Goal: Information Seeking & Learning: Learn about a topic

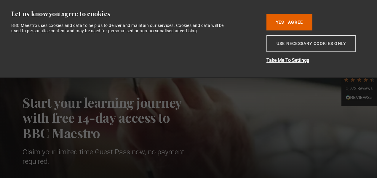
click at [299, 46] on button "Use necessary cookies only" at bounding box center [310, 43] width 89 height 17
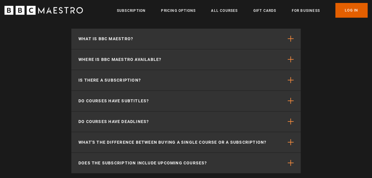
scroll to position [3109, 0]
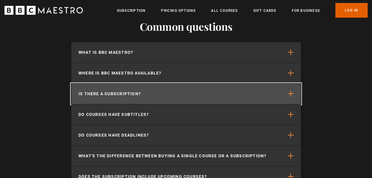
click at [133, 96] on p "Is there a subscription?" at bounding box center [109, 94] width 62 height 6
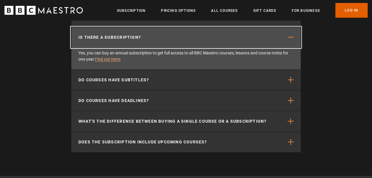
scroll to position [3169, 0]
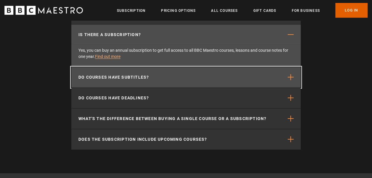
click at [126, 79] on p "Do courses have subtitles?" at bounding box center [113, 77] width 70 height 6
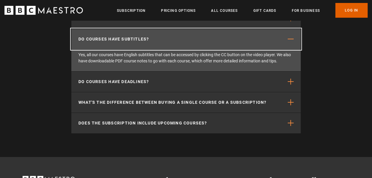
scroll to position [3198, 0]
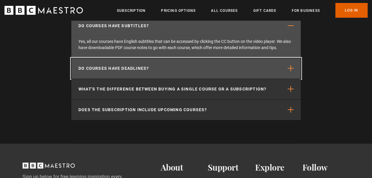
click at [140, 70] on p "Do courses have deadlines?" at bounding box center [113, 68] width 70 height 6
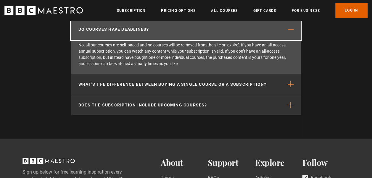
scroll to position [3228, 0]
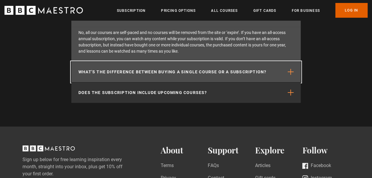
click at [215, 75] on p "What's the difference between buying a single course or a subscription?" at bounding box center [172, 72] width 188 height 6
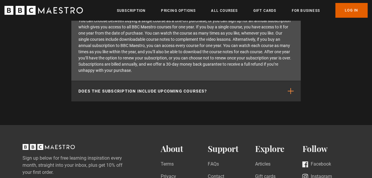
scroll to position [3287, 0]
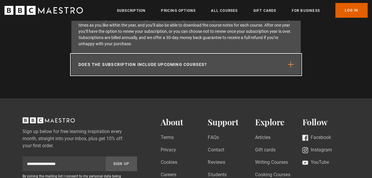
click at [176, 67] on p "Does the subscription include upcoming courses?" at bounding box center [142, 65] width 129 height 6
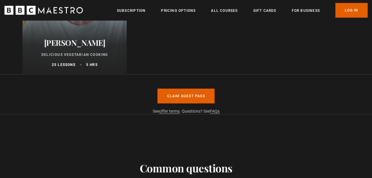
scroll to position [2820, 0]
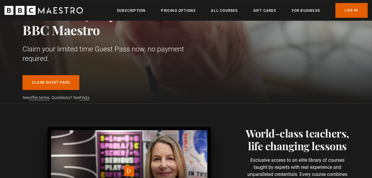
scroll to position [118, 0]
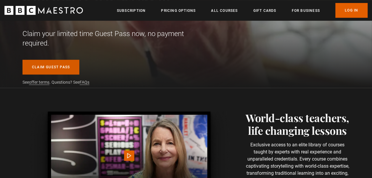
click at [50, 64] on link "Claim guest pass" at bounding box center [51, 67] width 57 height 15
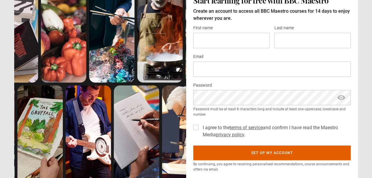
scroll to position [59, 0]
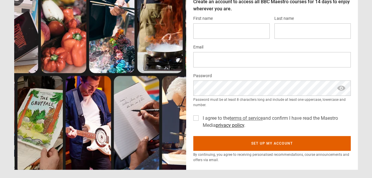
click at [235, 124] on link "privacy policy" at bounding box center [230, 126] width 28 height 6
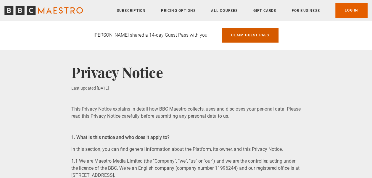
click at [242, 34] on link "Claim guest pass" at bounding box center [250, 35] width 57 height 15
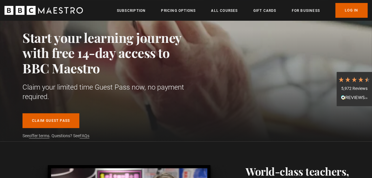
scroll to position [89, 0]
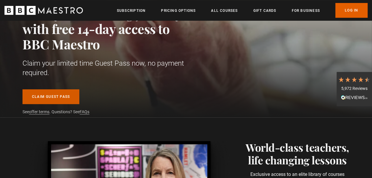
click at [50, 97] on link "Claim guest pass" at bounding box center [51, 96] width 57 height 15
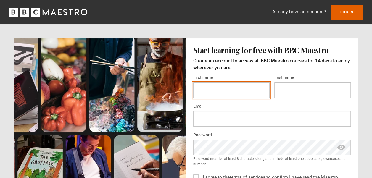
click at [210, 91] on input "First name *" at bounding box center [231, 90] width 76 height 15
type input "**********"
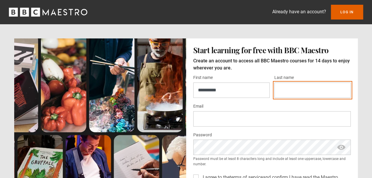
click at [287, 88] on input "Last name *" at bounding box center [313, 90] width 76 height 15
type input "*****"
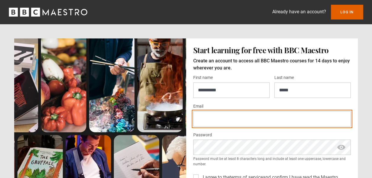
click at [203, 120] on input "Email *" at bounding box center [272, 118] width 158 height 15
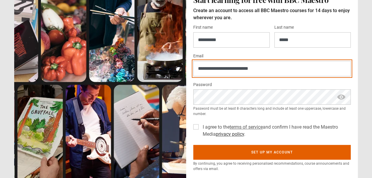
scroll to position [59, 0]
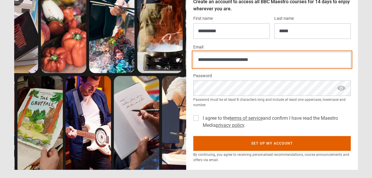
type input "**********"
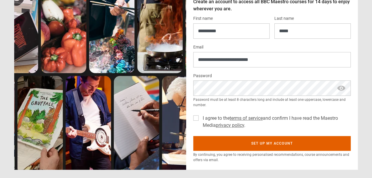
click at [200, 118] on label "I agree to the terms of service and confirm I have read the Maestro Media priva…" at bounding box center [275, 122] width 151 height 14
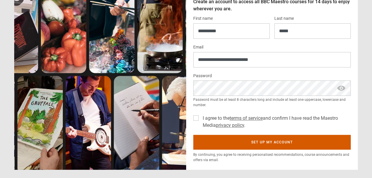
click at [261, 142] on button "Set up my account" at bounding box center [272, 142] width 158 height 15
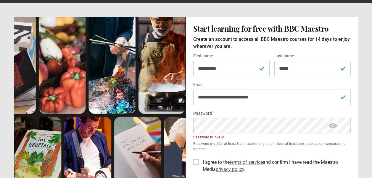
scroll to position [30, 0]
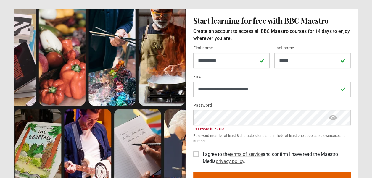
click at [333, 115] on span "show password" at bounding box center [332, 117] width 9 height 15
click at [333, 115] on span "hide password" at bounding box center [332, 117] width 9 height 15
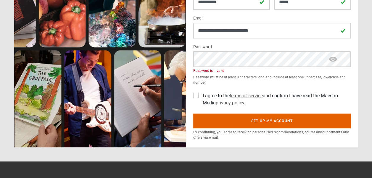
scroll to position [89, 0]
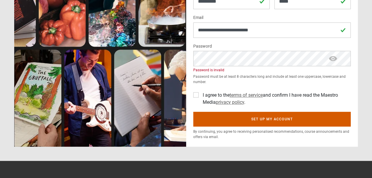
click at [273, 122] on button "Set up my account" at bounding box center [272, 119] width 158 height 15
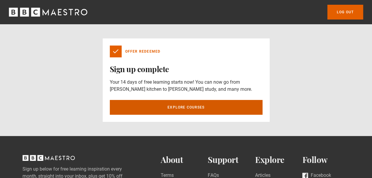
click at [191, 106] on link "Explore courses" at bounding box center [186, 107] width 153 height 15
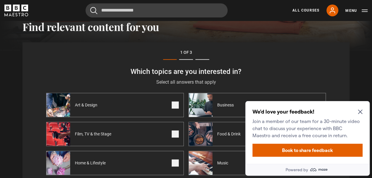
click at [361, 110] on icon "Close Maze Prompt" at bounding box center [360, 112] width 5 height 5
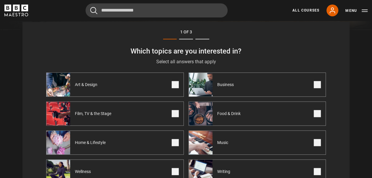
scroll to position [242, 0]
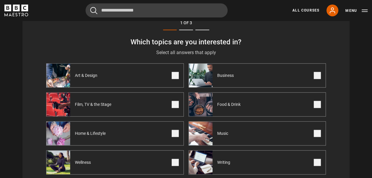
click at [86, 78] on span "Art & Design" at bounding box center [87, 76] width 34 height 6
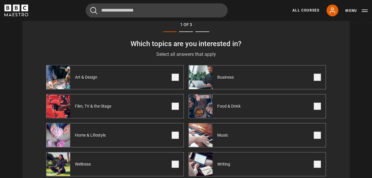
scroll to position [301, 0]
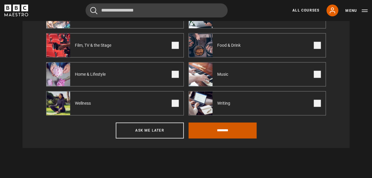
click at [223, 133] on input "********" at bounding box center [223, 131] width 68 height 16
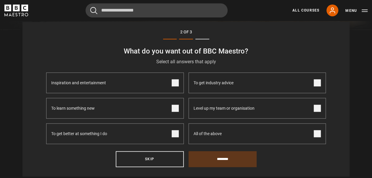
scroll to position [242, 0]
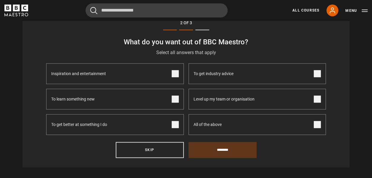
click at [175, 126] on span at bounding box center [175, 124] width 7 height 7
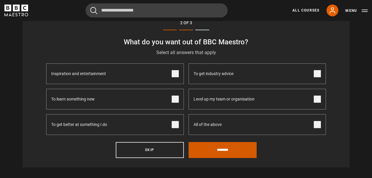
click at [222, 153] on input "********" at bounding box center [223, 150] width 68 height 16
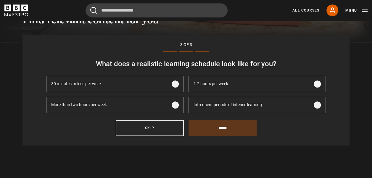
scroll to position [213, 0]
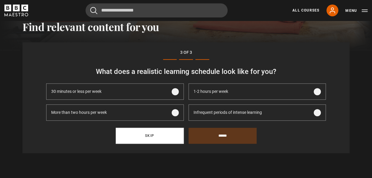
click at [152, 136] on button "Skip" at bounding box center [150, 136] width 68 height 16
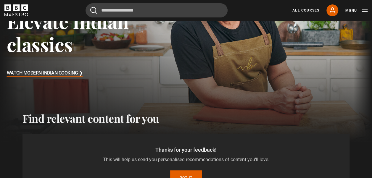
scroll to position [102, 0]
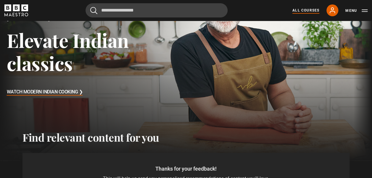
click at [307, 9] on link "All Courses" at bounding box center [306, 10] width 27 height 5
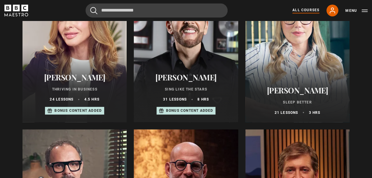
scroll to position [444, 0]
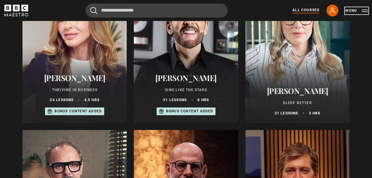
click at [349, 11] on button "Menu" at bounding box center [357, 11] width 22 height 6
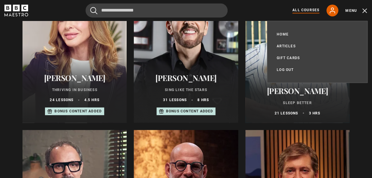
click at [287, 69] on link "Log out" at bounding box center [285, 70] width 17 height 6
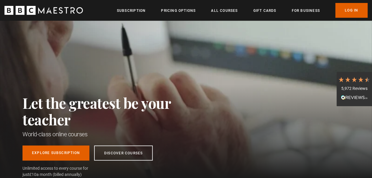
scroll to position [0, 74]
click at [348, 8] on link "Log In" at bounding box center [352, 10] width 32 height 15
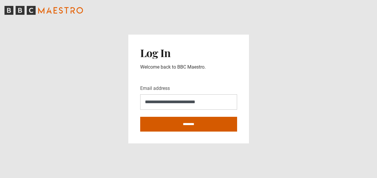
type input "**********"
click at [188, 124] on input "********" at bounding box center [188, 124] width 97 height 15
type input "**********"
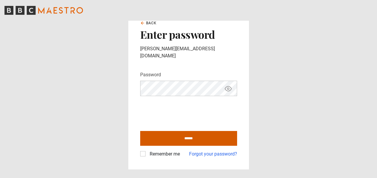
click at [191, 136] on input "******" at bounding box center [188, 138] width 97 height 15
type input "**********"
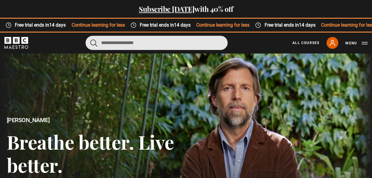
click at [105, 43] on input "Search" at bounding box center [157, 43] width 142 height 14
click at [103, 43] on input "Search" at bounding box center [157, 43] width 142 height 14
paste input "**********"
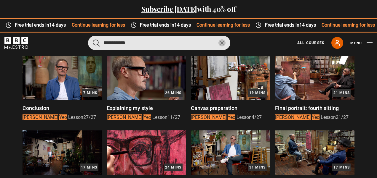
scroll to position [148, 0]
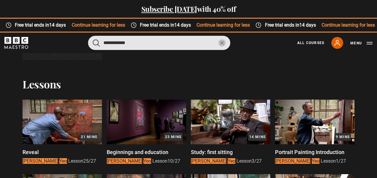
type input "**********"
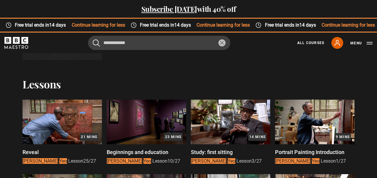
click at [67, 128] on img at bounding box center [62, 122] width 79 height 45
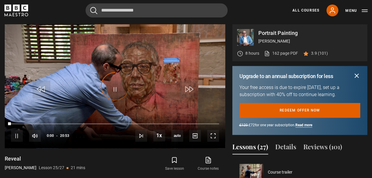
scroll to position [602, 0]
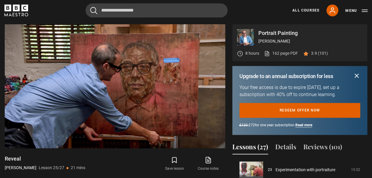
click at [357, 76] on icon "submit" at bounding box center [357, 76] width 4 height 4
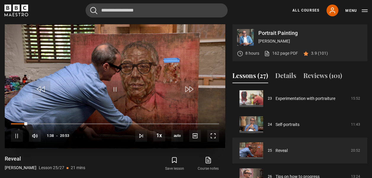
click at [36, 122] on div "10s Skip Back 10 seconds Pause 10s Skip Forward 10 seconds Loaded : 12.77% 01:4…" at bounding box center [115, 132] width 221 height 33
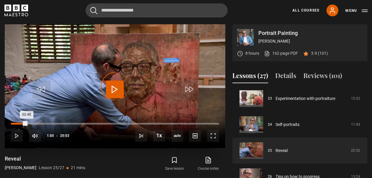
drag, startPoint x: 27, startPoint y: 123, endPoint x: 40, endPoint y: 123, distance: 13.7
click at [40, 123] on div "Loaded : 0.00% 02:56 02:40" at bounding box center [115, 124] width 208 height 2
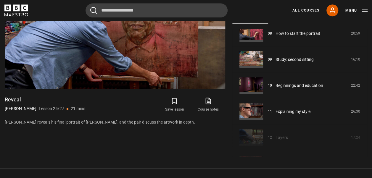
scroll to position [246, 0]
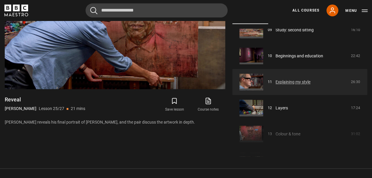
click at [295, 80] on link "Explaining my style" at bounding box center [293, 82] width 35 height 6
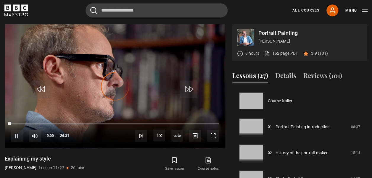
scroll to position [261, 0]
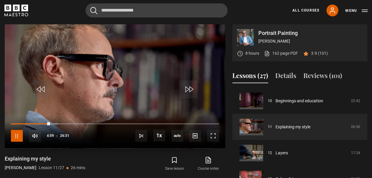
click at [18, 134] on span "Video Player" at bounding box center [17, 136] width 12 height 12
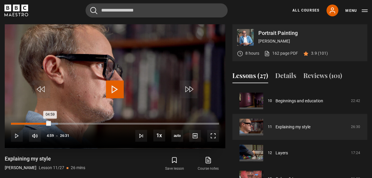
click at [44, 123] on div "04:59" at bounding box center [30, 124] width 39 height 2
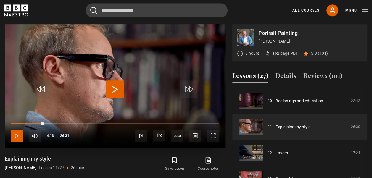
click at [17, 134] on span "Video Player" at bounding box center [17, 136] width 12 height 12
click at [17, 136] on span "Video Player" at bounding box center [17, 136] width 12 height 12
click at [18, 135] on span "Video Player" at bounding box center [17, 136] width 12 height 12
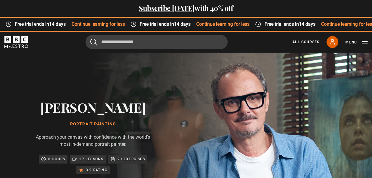
scroll to position [0, 0]
